Goal: Transaction & Acquisition: Book appointment/travel/reservation

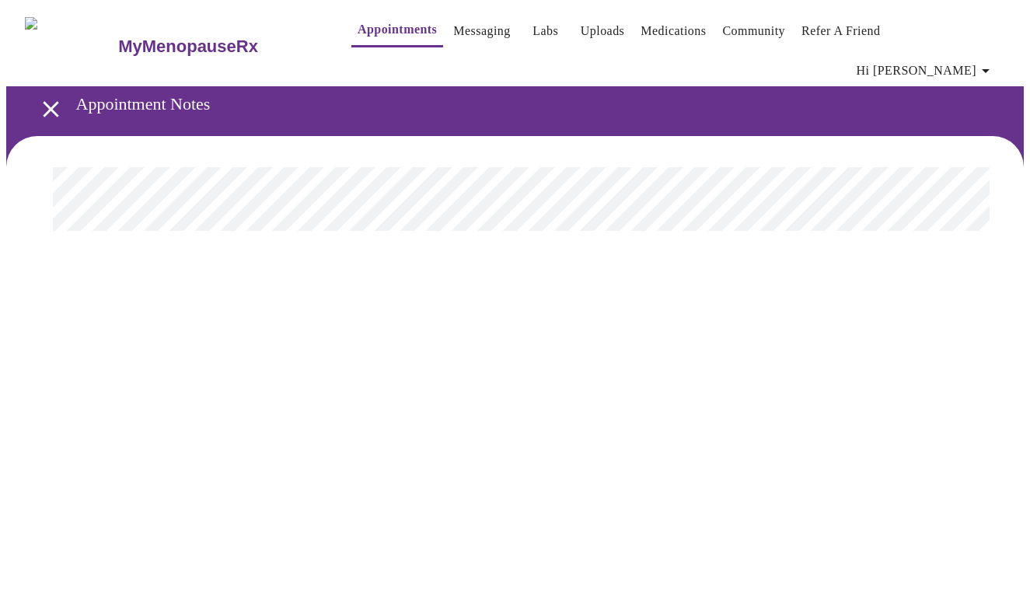
click at [972, 60] on span "Hi [PERSON_NAME]" at bounding box center [926, 71] width 138 height 22
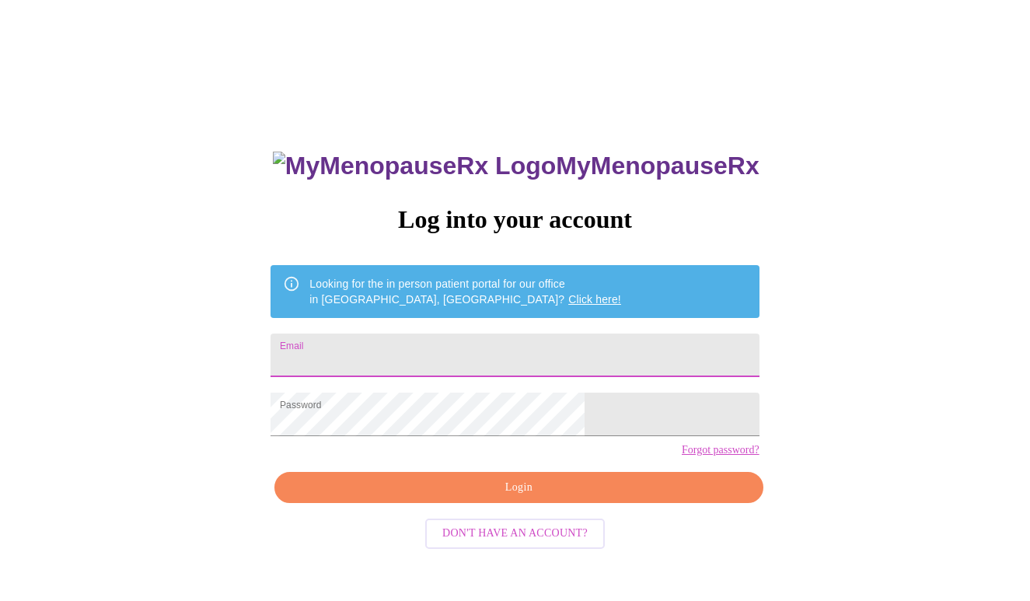
click at [519, 346] on input "Email" at bounding box center [515, 356] width 488 height 44
type input "jessicalangman@comcast.net"
click at [478, 498] on span "Login" at bounding box center [518, 487] width 452 height 19
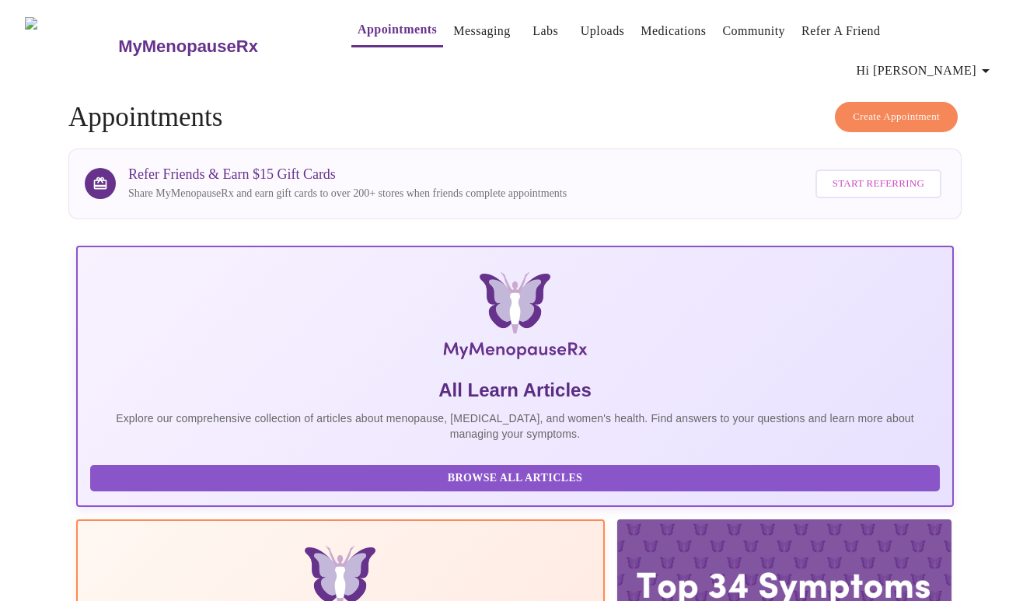
click at [853, 108] on span "Create Appointment" at bounding box center [896, 117] width 87 height 18
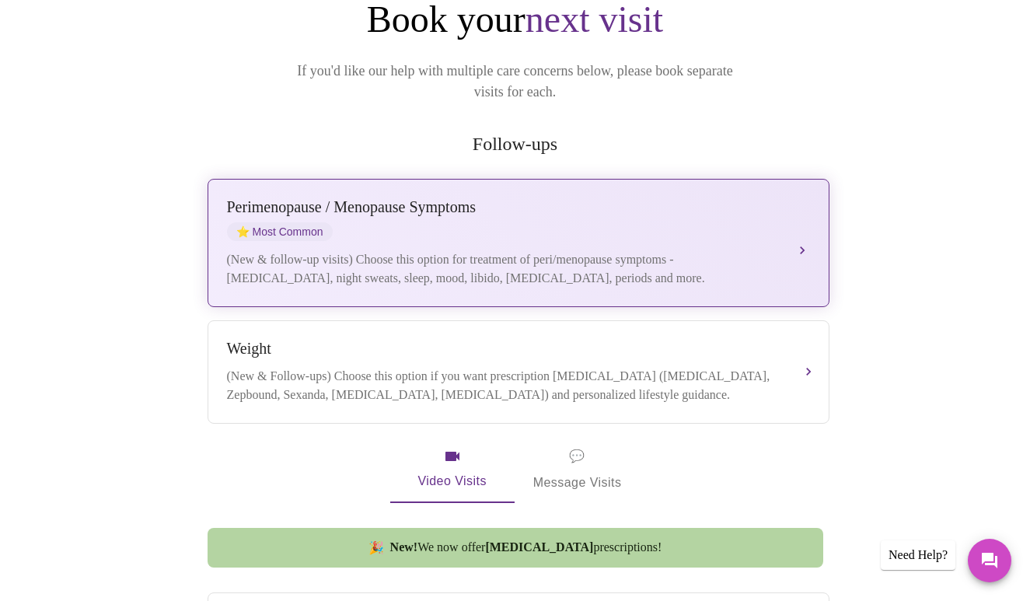
scroll to position [211, 0]
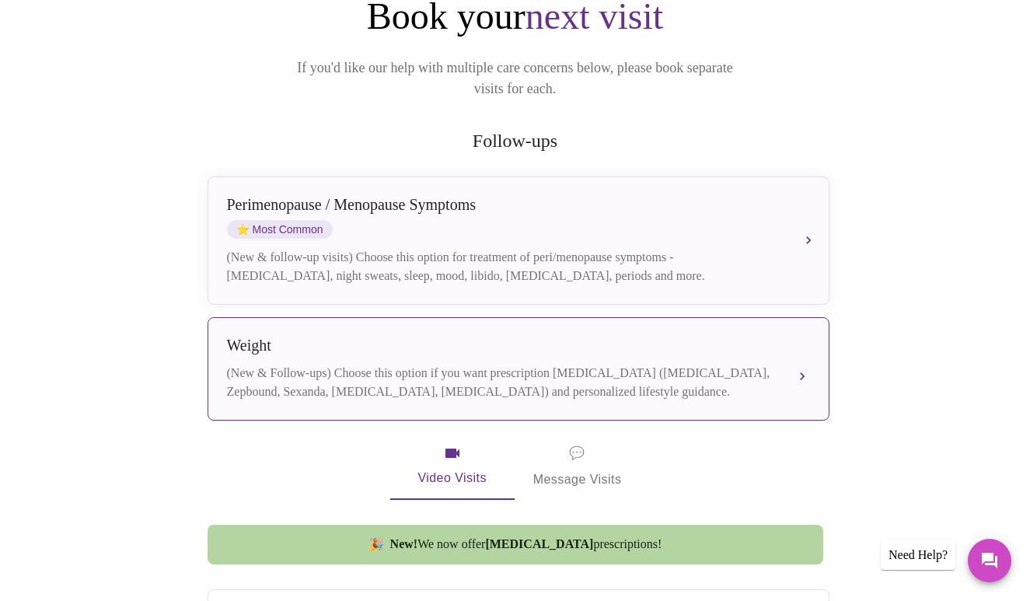
click at [671, 364] on div "(New & Follow-ups) Choose this option if you want prescription weight managemen…" at bounding box center [503, 382] width 552 height 37
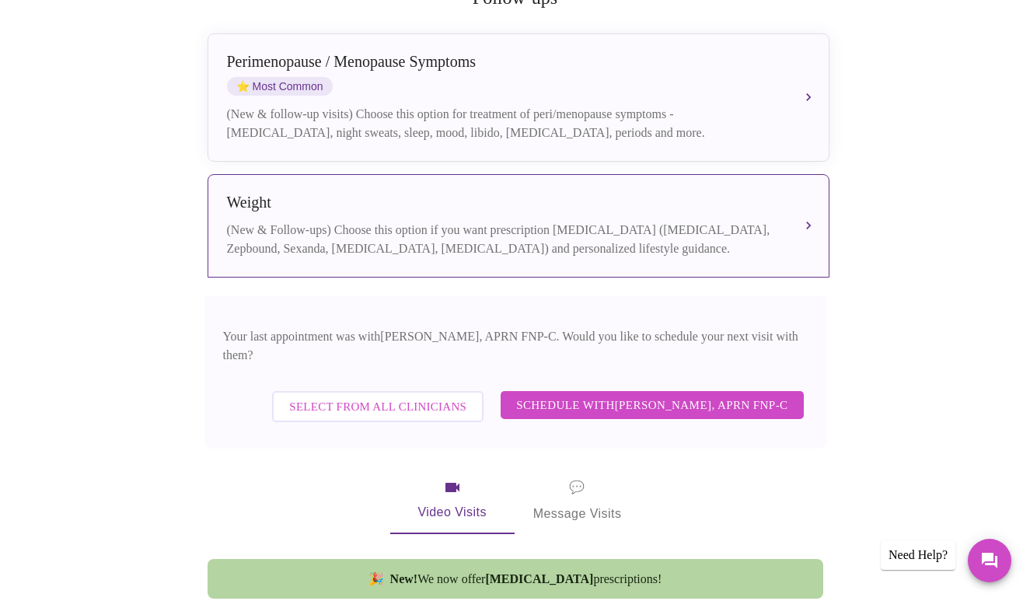
click at [674, 395] on span "Schedule with Kelly Perisin, APRN FNP-C" at bounding box center [651, 405] width 271 height 20
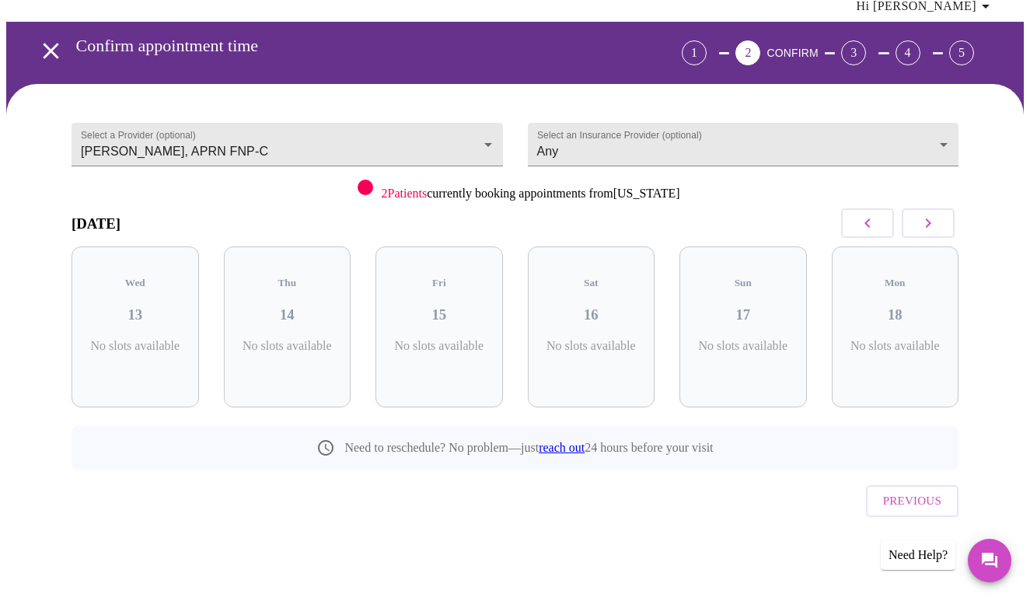
scroll to position [10, 0]
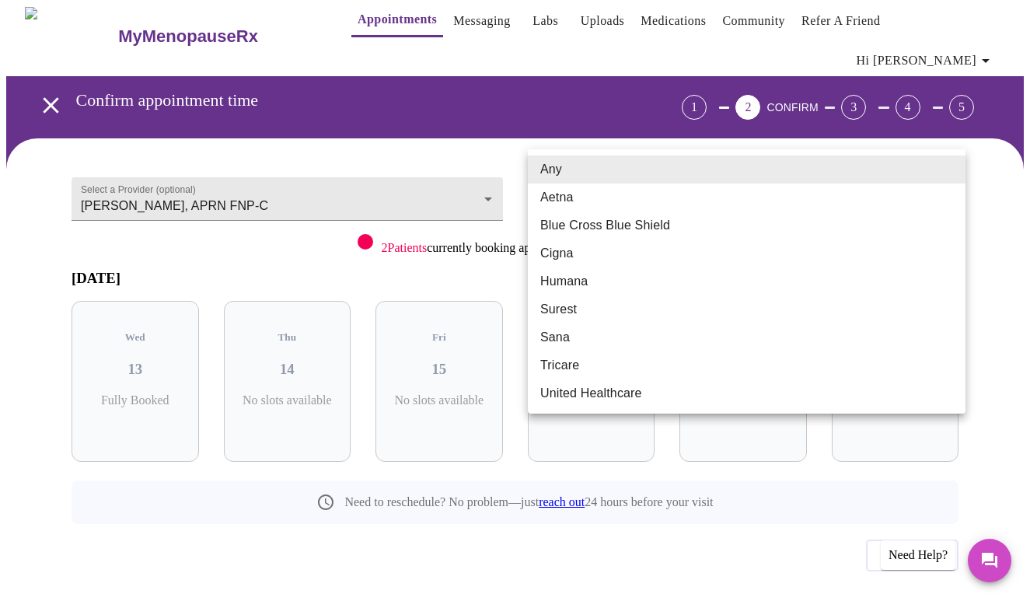
click at [718, 183] on body "MyMenopauseRx Appointments Messaging Labs Uploads Medications Community Refer a…" at bounding box center [515, 322] width 1018 height 653
click at [693, 222] on li "Blue Cross Blue Shield" at bounding box center [747, 225] width 438 height 28
type input "Blue Cross Blue Shield"
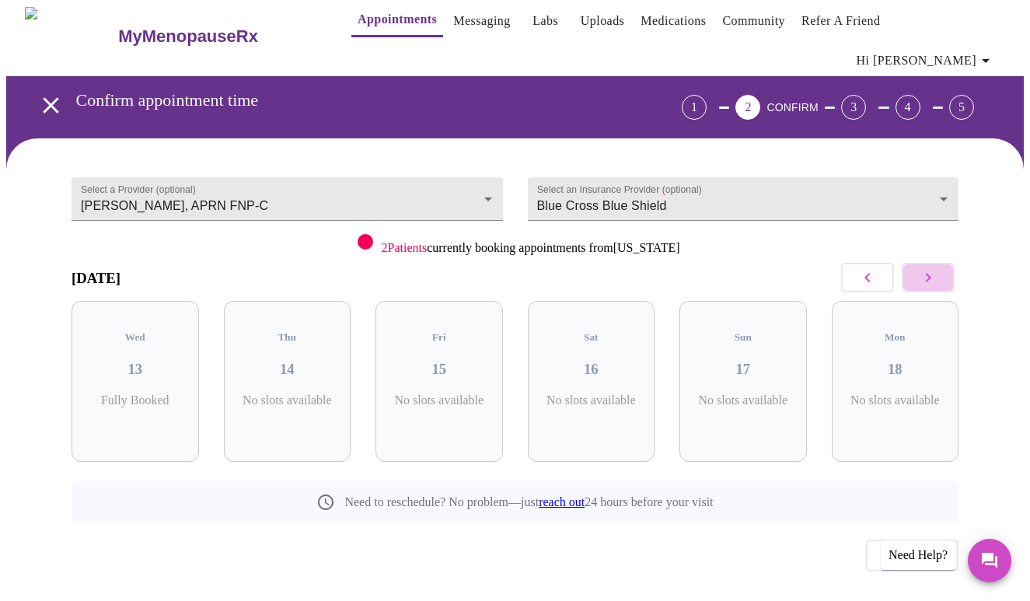
click at [938, 268] on icon "button" at bounding box center [928, 277] width 19 height 19
click at [766, 361] on h3 "09" at bounding box center [743, 369] width 103 height 17
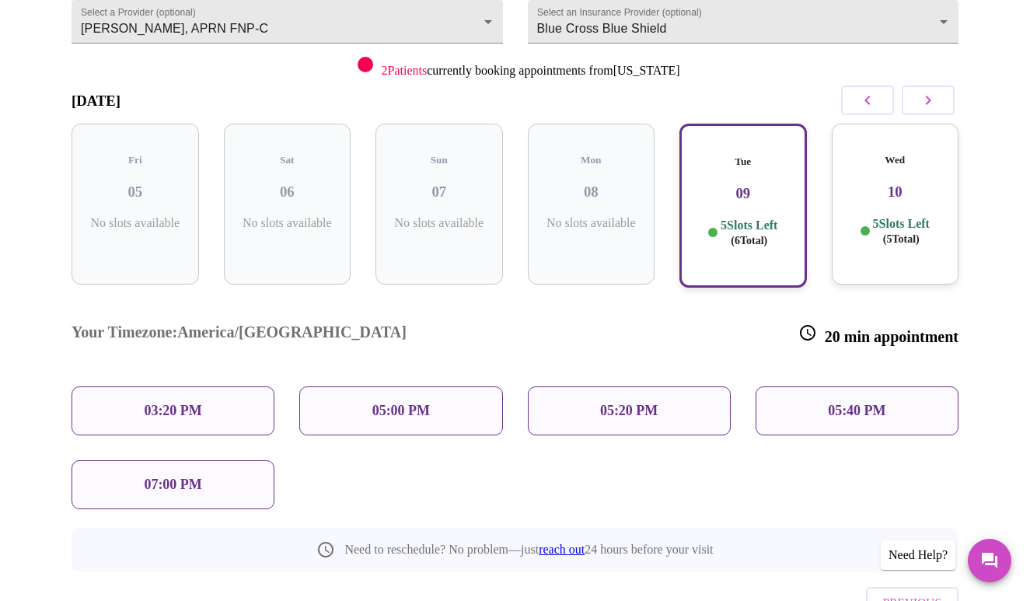
scroll to position [196, 0]
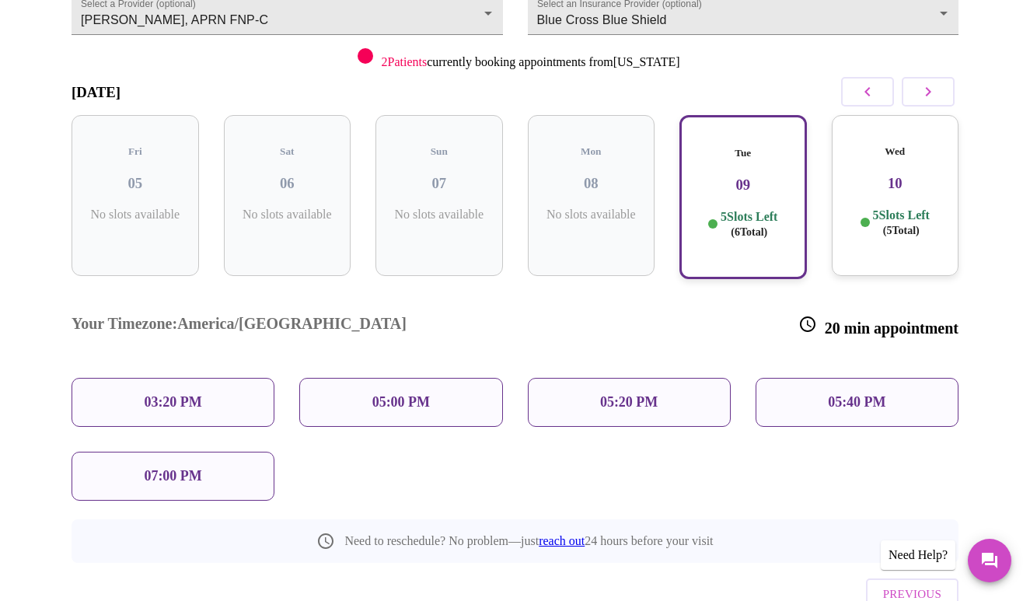
click at [422, 378] on div "05:00 PM" at bounding box center [400, 402] width 203 height 49
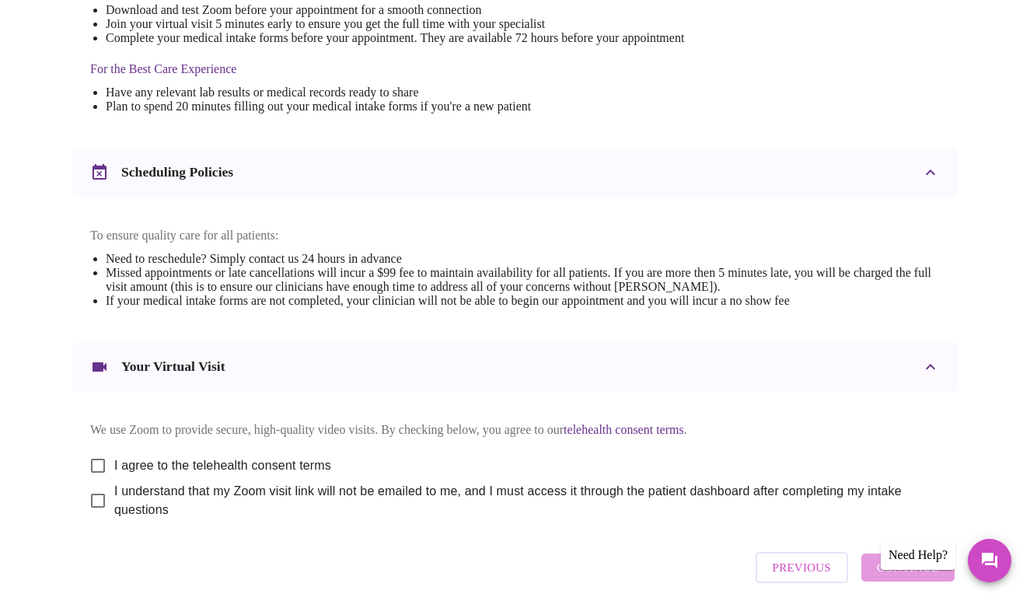
scroll to position [530, 0]
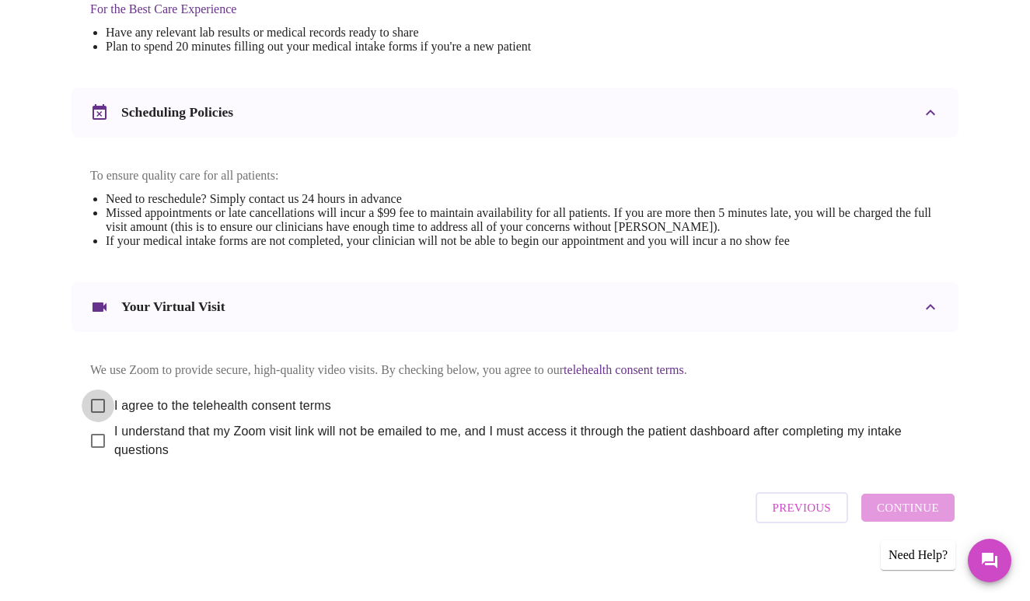
click at [94, 399] on input "I agree to the telehealth consent terms" at bounding box center [98, 406] width 33 height 33
checkbox input "true"
click at [94, 435] on input "I understand that my Zoom visit link will not be emailed to me, and I must acce…" at bounding box center [98, 440] width 33 height 33
checkbox input "true"
click at [902, 510] on span "Continue" at bounding box center [908, 508] width 62 height 20
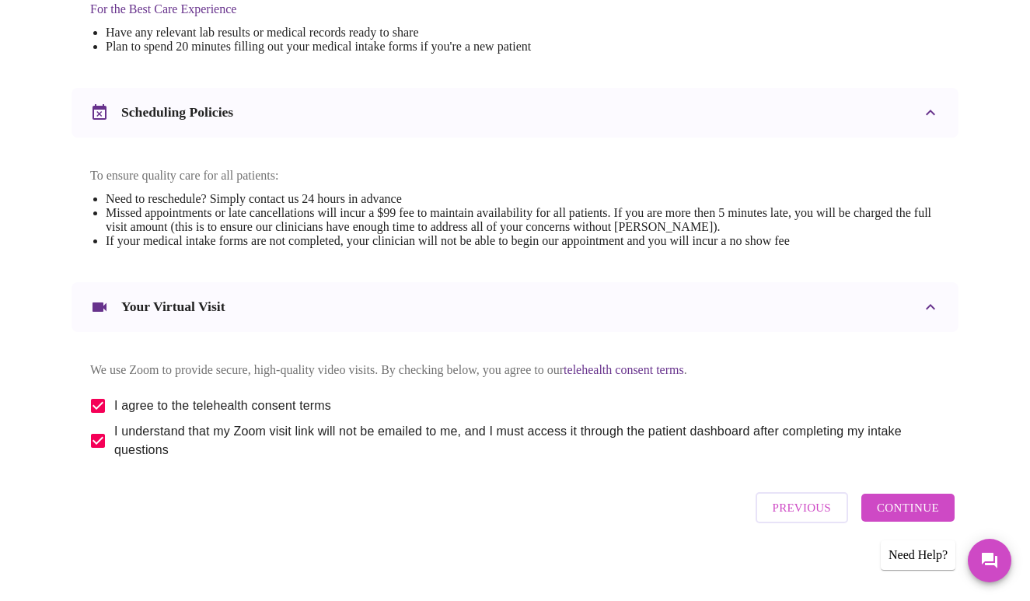
scroll to position [61, 0]
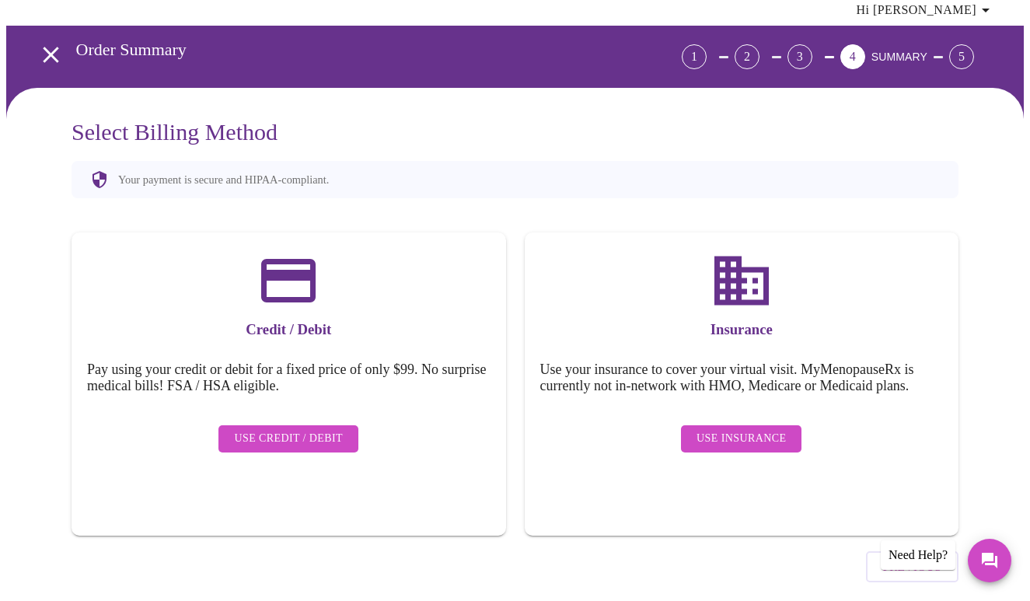
click at [706, 429] on span "Use Insurance" at bounding box center [741, 438] width 89 height 19
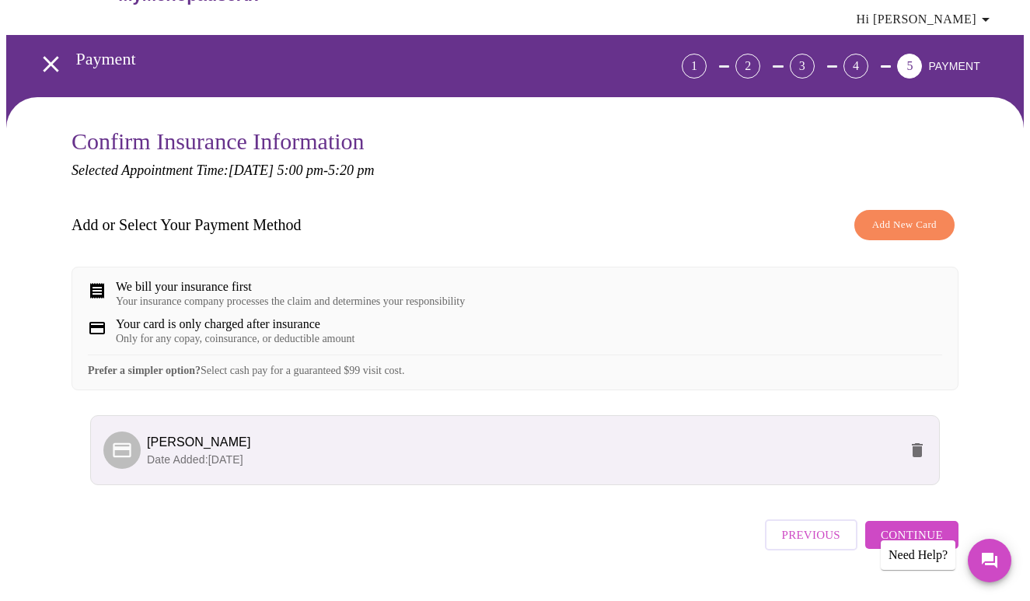
scroll to position [74, 0]
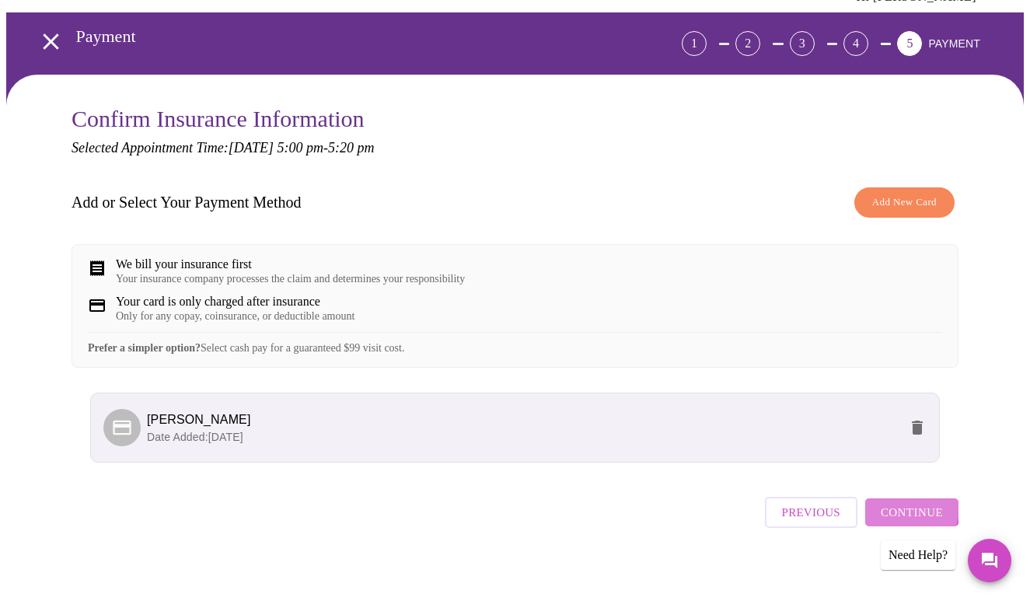
click at [910, 503] on span "Continue" at bounding box center [912, 512] width 62 height 20
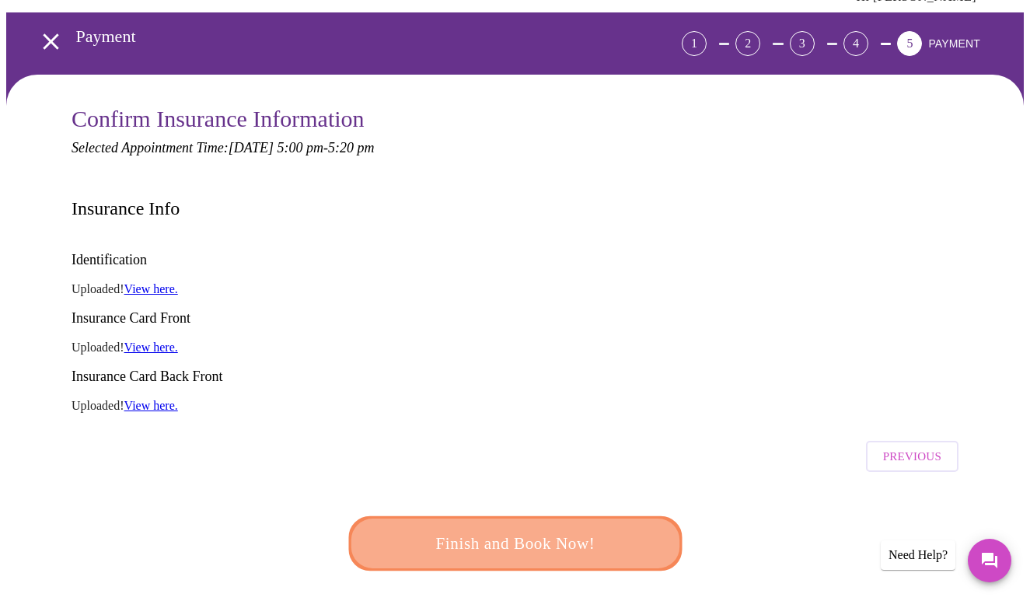
click at [604, 529] on span "Finish and Book Now!" at bounding box center [515, 544] width 295 height 30
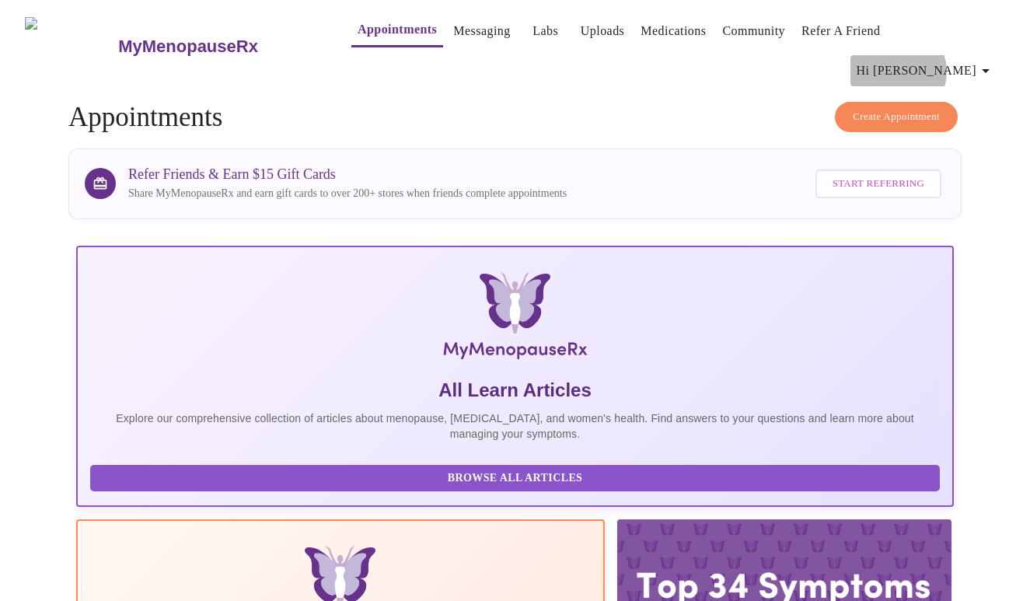
click at [962, 60] on span "Hi [PERSON_NAME]" at bounding box center [926, 71] width 138 height 22
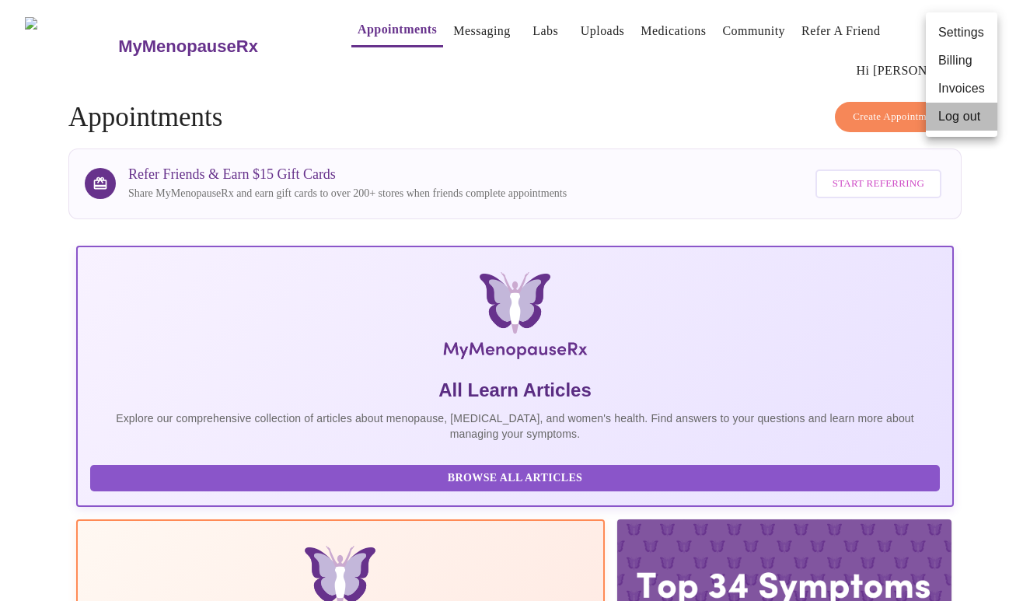
click at [944, 120] on li "Log out" at bounding box center [962, 117] width 72 height 28
